Goal: Information Seeking & Learning: Find specific page/section

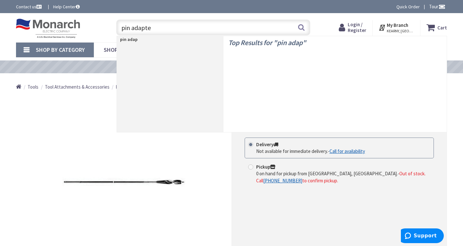
type input "pin adapter"
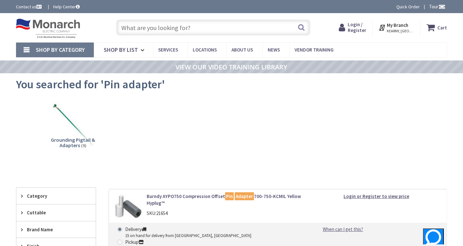
click at [138, 24] on input "text" at bounding box center [213, 28] width 194 height 16
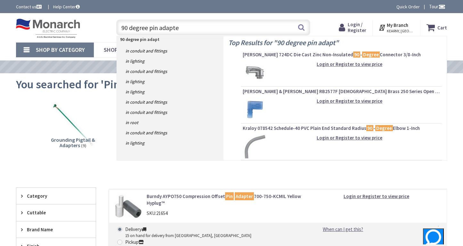
type input "90 degree pin adapter"
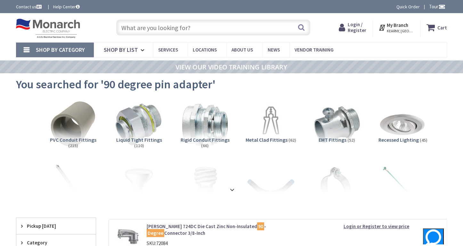
click at [145, 27] on input "text" at bounding box center [213, 28] width 194 height 16
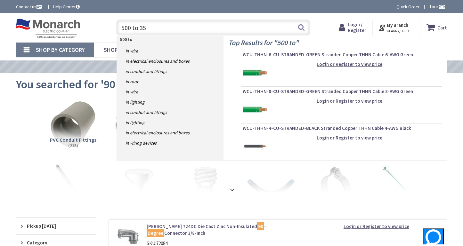
type input "500 to 350"
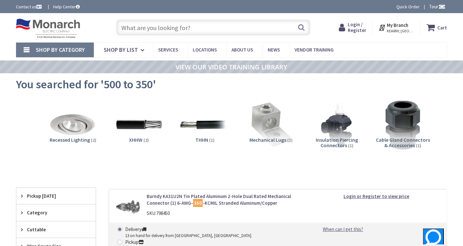
click at [135, 30] on input "text" at bounding box center [213, 28] width 194 height 16
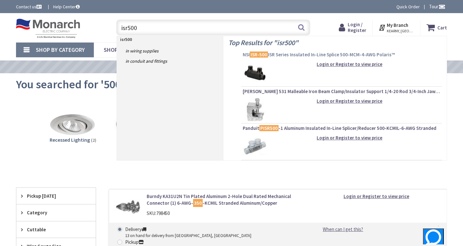
type input "isr500"
click at [300, 55] on span "NSI ISR-500 ISR Series Insulated In-Line Splice 500-MCM-4-AWG Polaris™" at bounding box center [342, 55] width 198 height 6
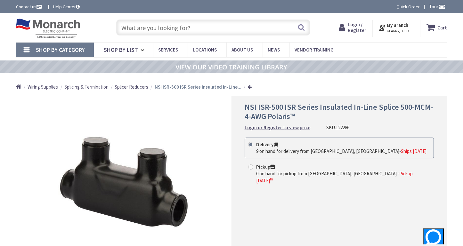
click at [131, 29] on input "text" at bounding box center [213, 28] width 194 height 16
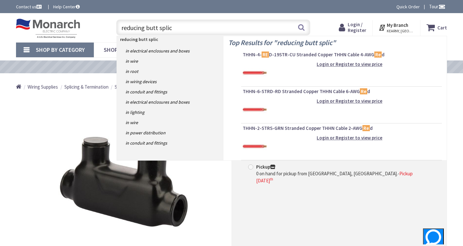
type input "reducing butt splice"
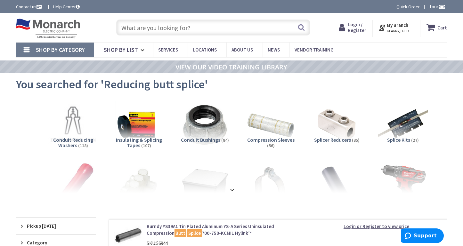
click at [142, 28] on input "text" at bounding box center [213, 28] width 194 height 16
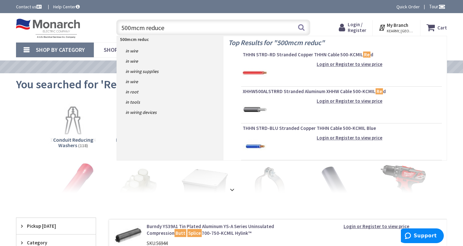
type input "500mcm reducer"
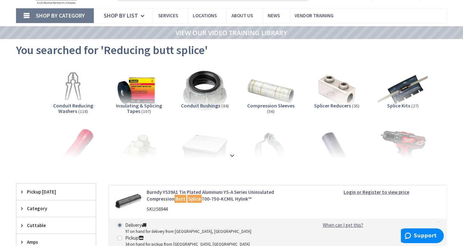
scroll to position [117, 0]
